Goal: Contribute content

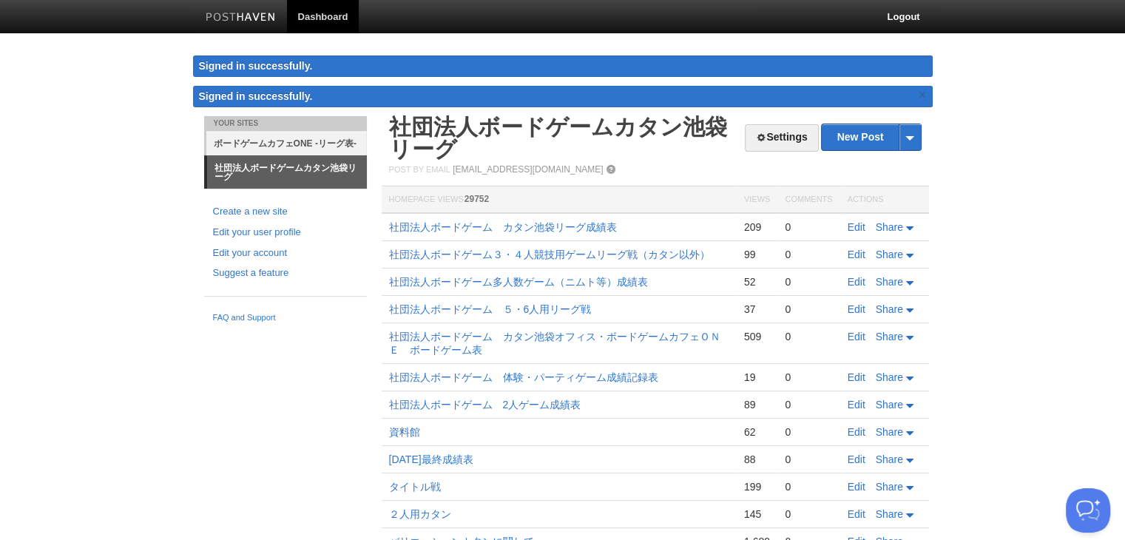
click at [328, 146] on link "ボードゲームカフェONE -リーグ表-" at bounding box center [286, 143] width 161 height 24
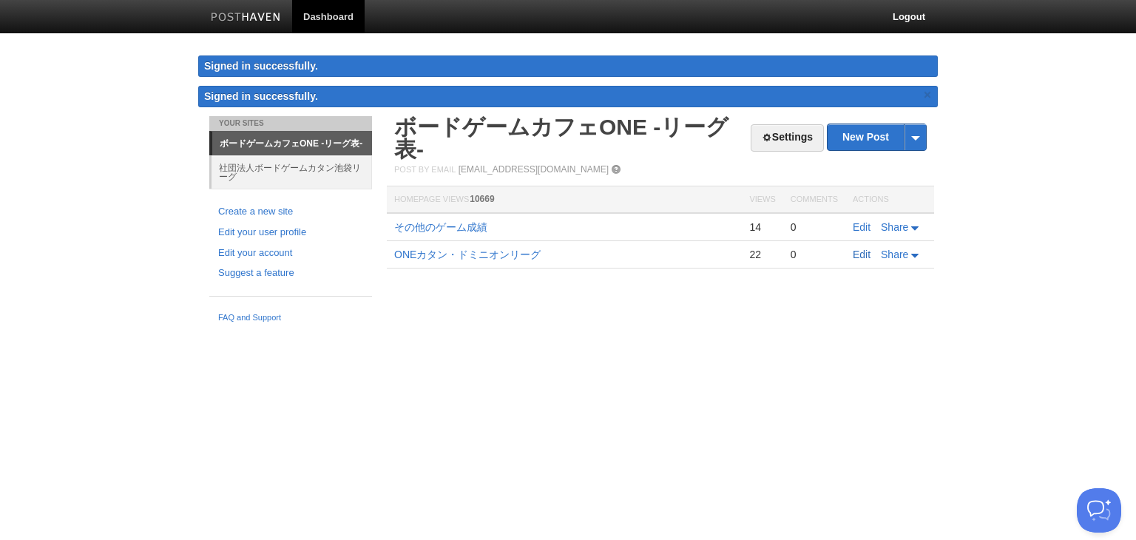
click at [864, 251] on link "Edit" at bounding box center [862, 255] width 18 height 12
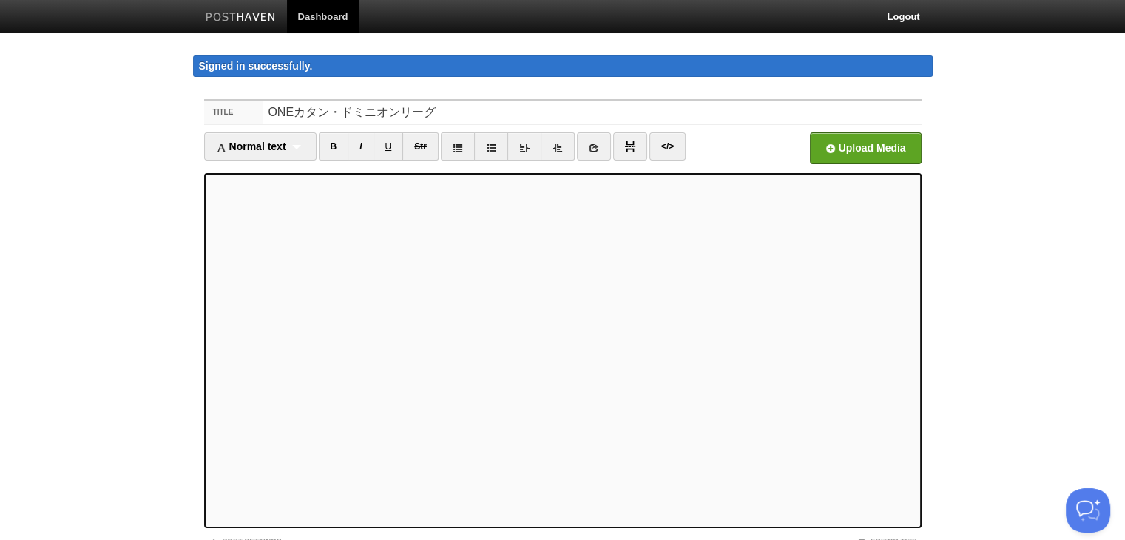
scroll to position [115, 0]
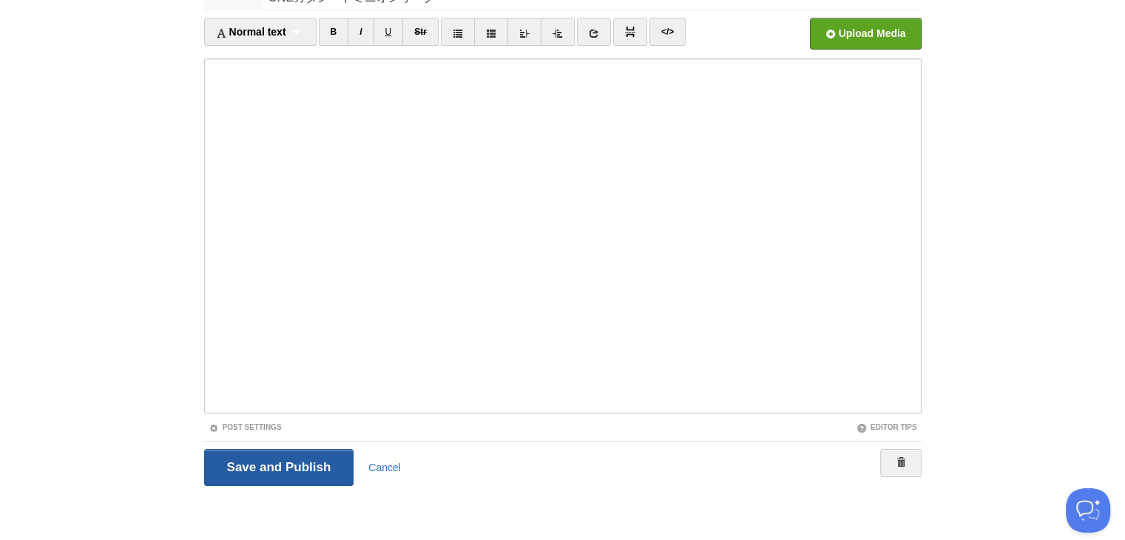
click at [281, 462] on input "Save and Publish" at bounding box center [279, 467] width 150 height 37
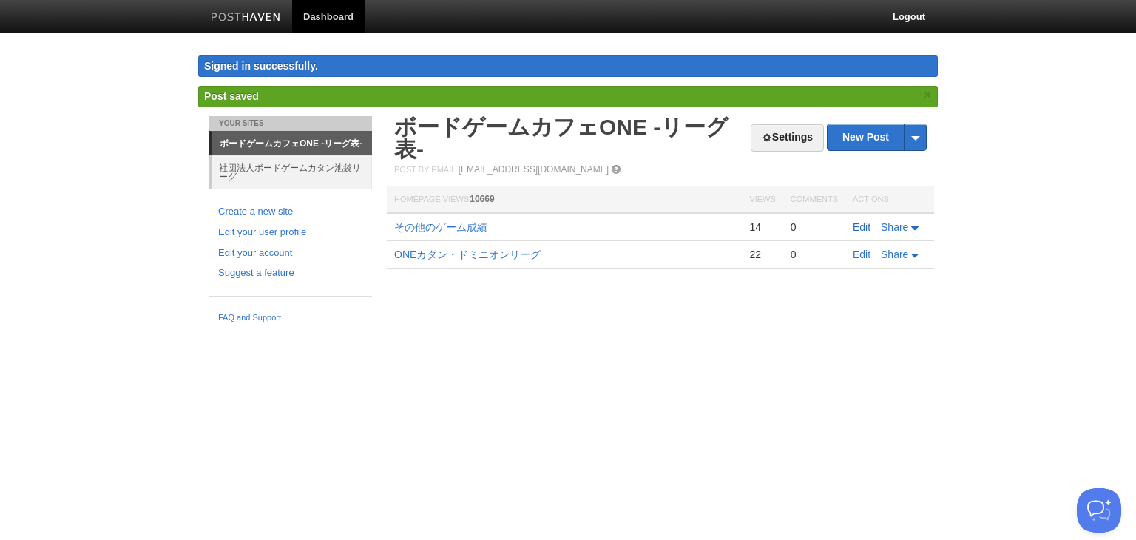
click at [859, 226] on link "Edit" at bounding box center [862, 227] width 18 height 12
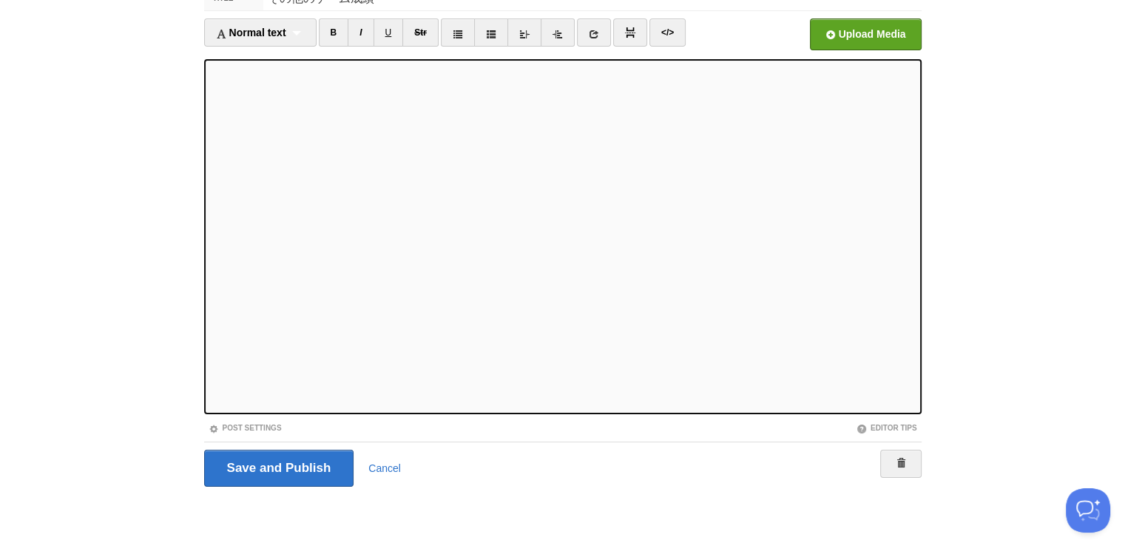
scroll to position [115, 0]
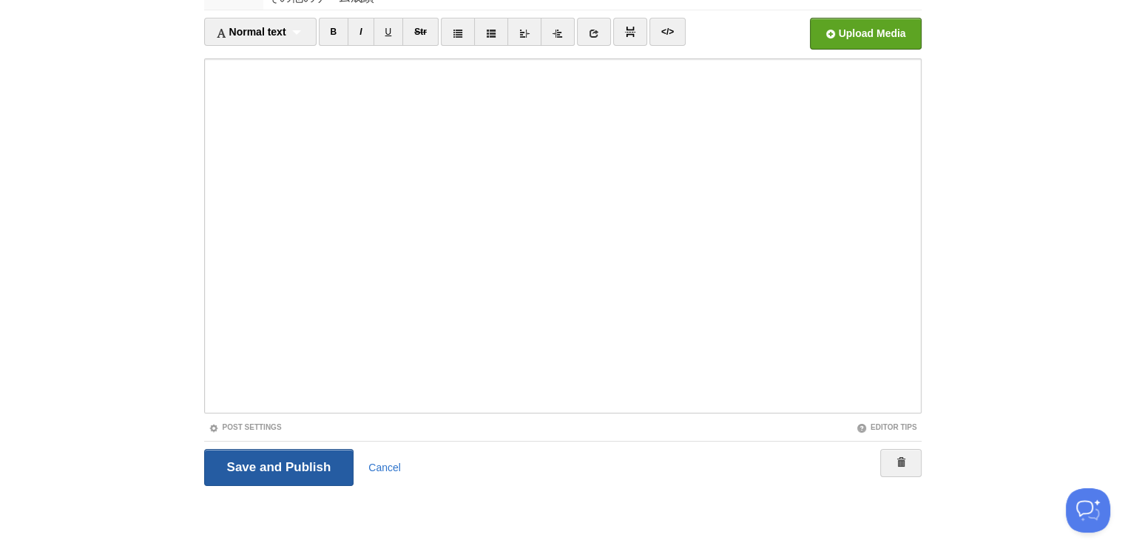
click at [293, 451] on input "Save and Publish" at bounding box center [279, 467] width 150 height 37
